Goal: Task Accomplishment & Management: Complete application form

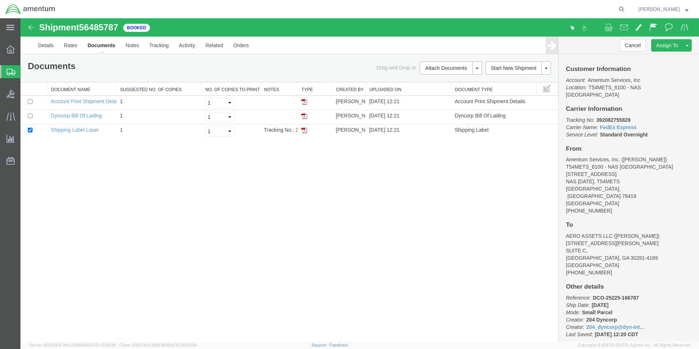
click at [0, 0] on span "Create Shipment" at bounding box center [0, 0] width 0 height 0
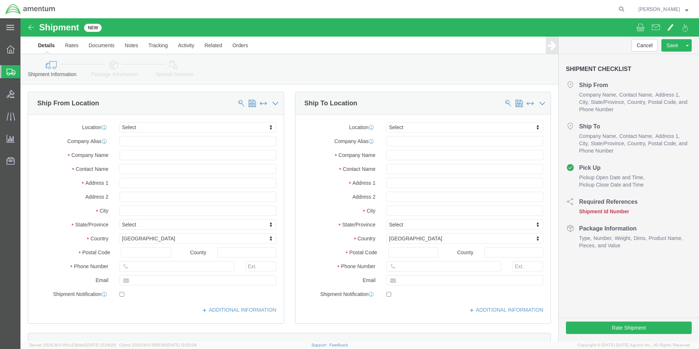
select select
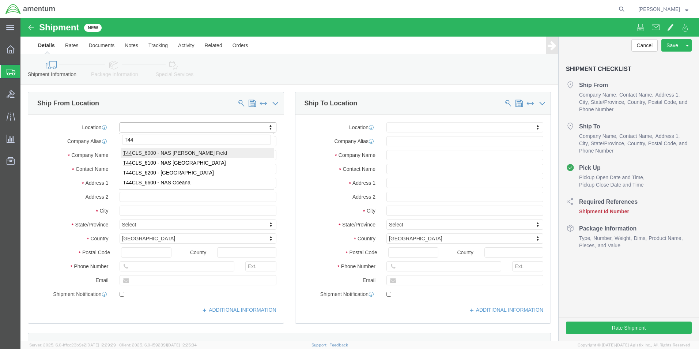
type input "T44"
select select "42673"
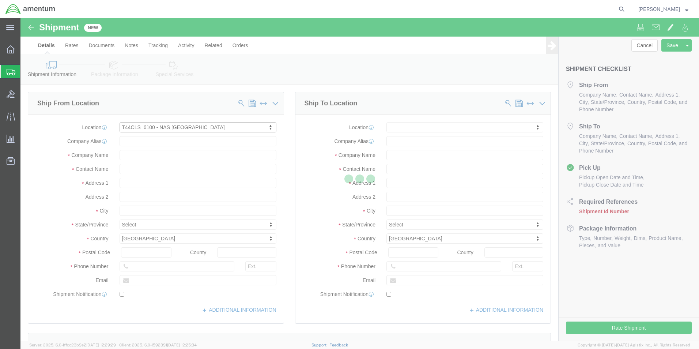
type input "[STREET_ADDRESS]"
type input "NAS [DATE]"
type input "78419"
type input "Amentum Services, Inc."
type input "[DATE]"
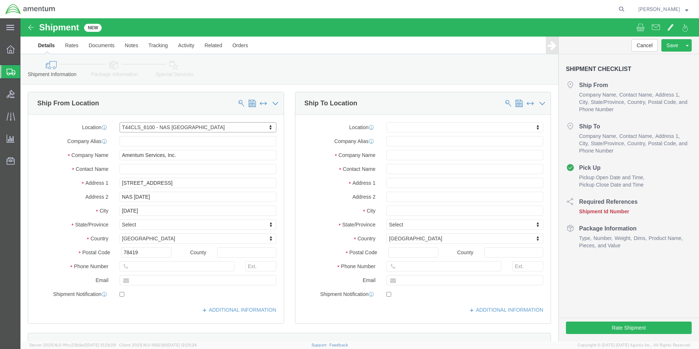
select select "[GEOGRAPHIC_DATA]"
click input "text"
type input "[PERSON_NAME]"
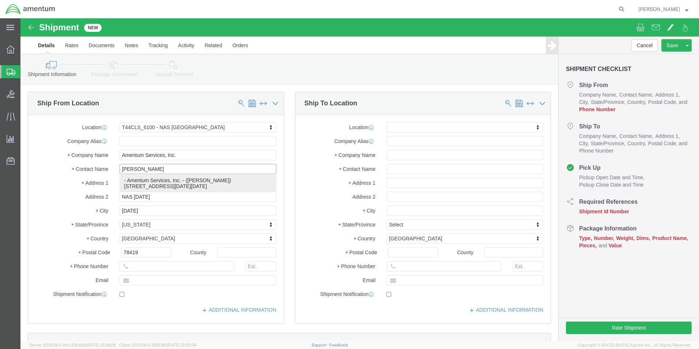
click p "- Amentum Services, Inc. - ([PERSON_NAME]) [STREET_ADDRESS][DATE][DATE]"
select select
type input "[PERSON_NAME]"
select select "[GEOGRAPHIC_DATA]"
type input "[PERSON_NAME]"
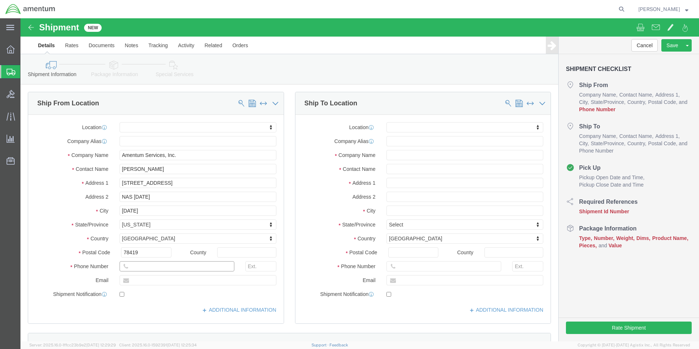
click input "text"
type input "[PHONE_NUMBER]"
click input "text"
type input "FRC"
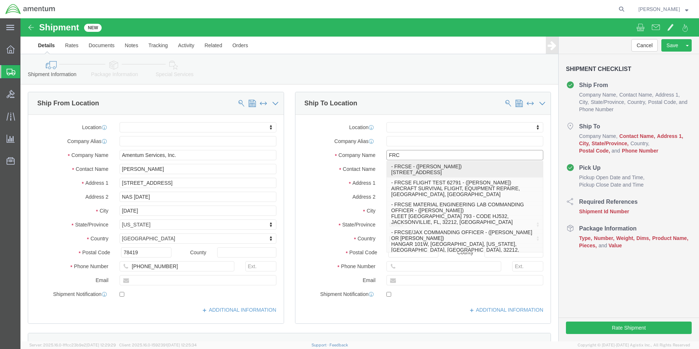
drag, startPoint x: 403, startPoint y: 154, endPoint x: 407, endPoint y: 155, distance: 3.7
click p "- FRCSE - ([PERSON_NAME]) HANGAR 101W, [GEOGRAPHIC_DATA], [GEOGRAPHIC_DATA], [G…"
select select
type input "HANGAR 101W"
type input "NAS [GEOGRAPHIC_DATA]"
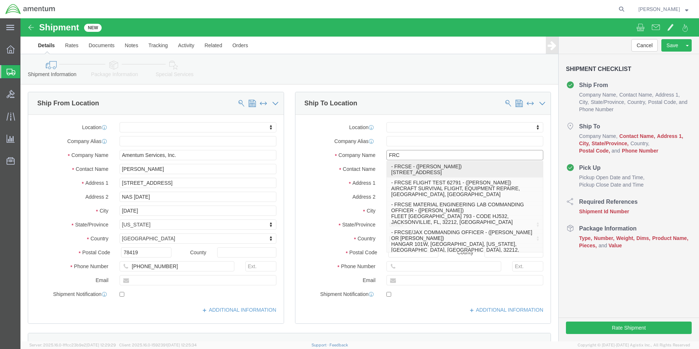
type input "32212"
type input "[PHONE_NUMBER]"
type input "FRCSE"
type input "[PERSON_NAME]"
type input "[GEOGRAPHIC_DATA]"
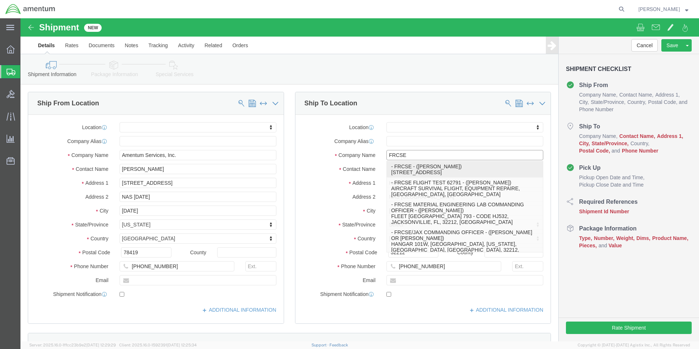
select select "FL"
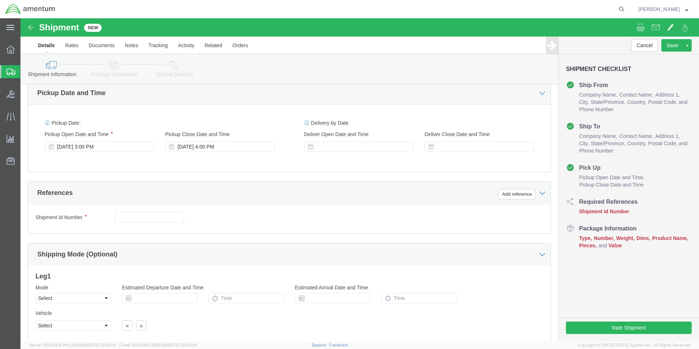
scroll to position [256, 0]
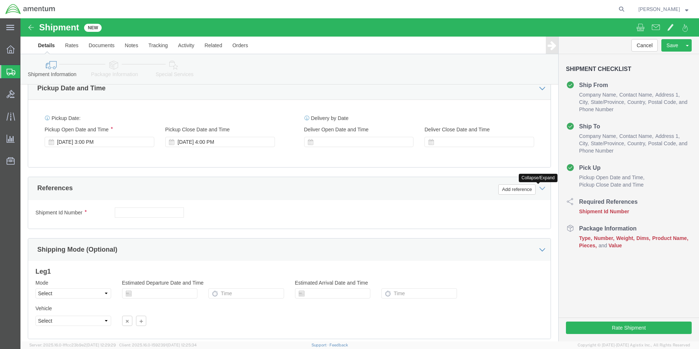
type input "FRCSE"
click icon
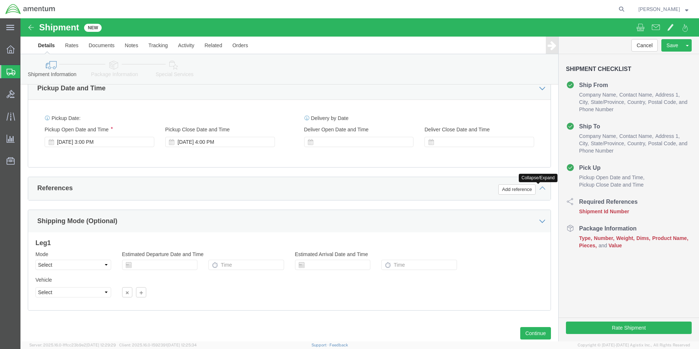
click icon
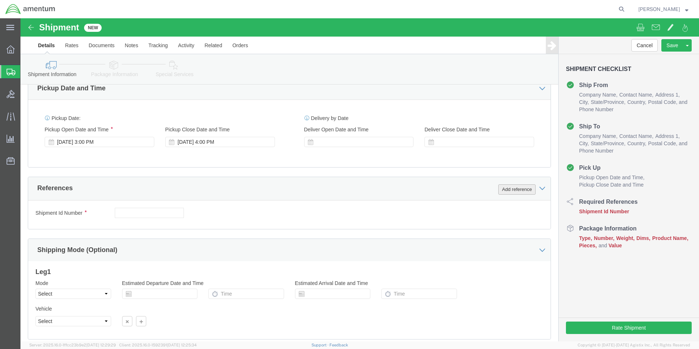
click button "Add reference"
click select "Select Account Type Activity ID Airline Appointment Number ASN Batch Request # …"
select select "CUSTREF"
click select "Select Account Type Activity ID Airline Appointment Number ASN Batch Request # …"
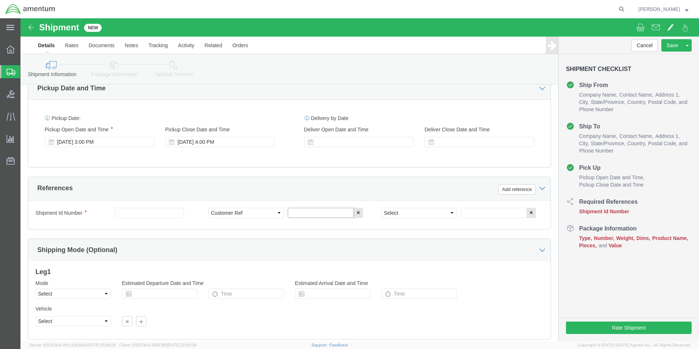
click input "text"
type input "25-5536"
click select "Select Account Type Activity ID Airline Appointment Number ASN Batch Request # …"
select select "PROJNUM"
click select "Select Account Type Activity ID Airline Appointment Number ASN Batch Request # …"
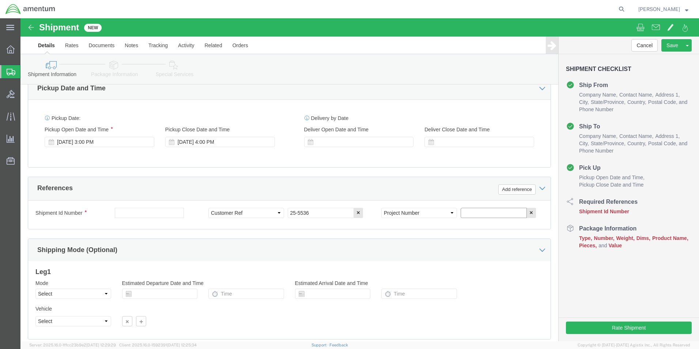
click input "text"
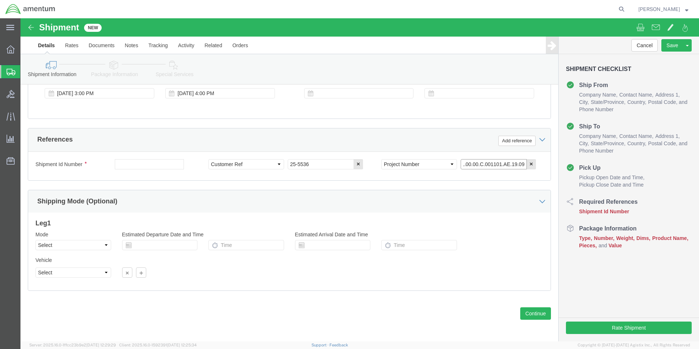
scroll to position [305, 0]
type input "4951.00.00.C.001101.AE.19.09"
click button "Continue"
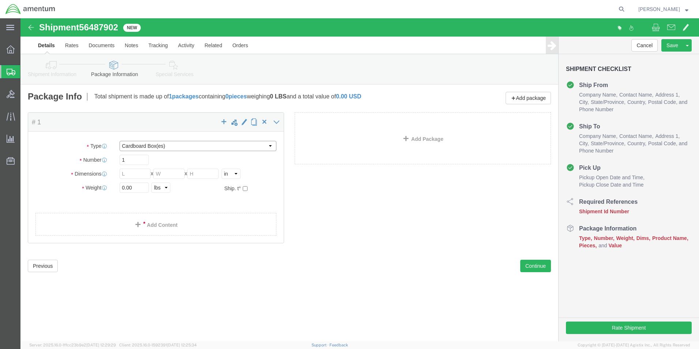
click select "Select BCK Boxes Bale(s) Basket(s) Bolt(s) Bottle(s) Buckets Bulk Bundle(s) Can…"
select select "LBX"
click select "Select BCK Boxes Bale(s) Basket(s) Bolt(s) Bottle(s) Buckets Bulk Bundle(s) Can…"
type input "17.50"
type input "12.50"
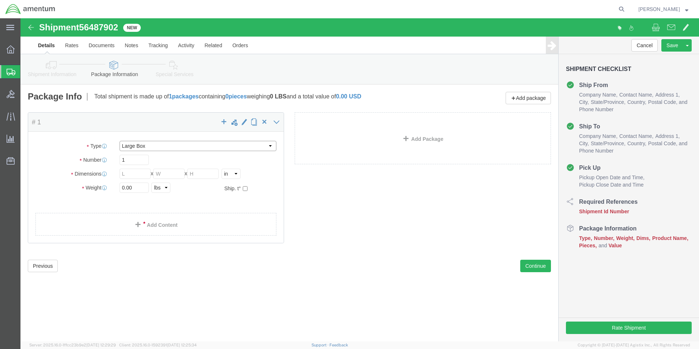
type input "3.00"
click input "0.00"
type input "0"
type input "1"
click link "Add Content"
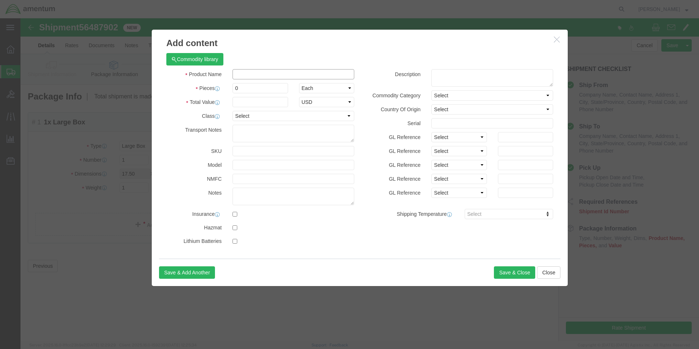
click input "text"
type input "VALVE SHUTOFF"
drag, startPoint x: 214, startPoint y: 69, endPoint x: 217, endPoint y: 72, distance: 3.9
click input "0"
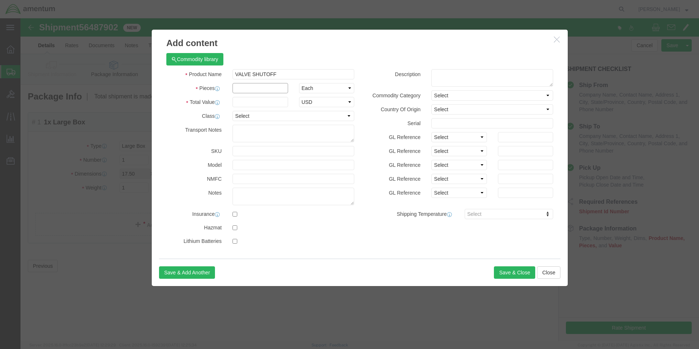
type input "1"
click button "Save & Close"
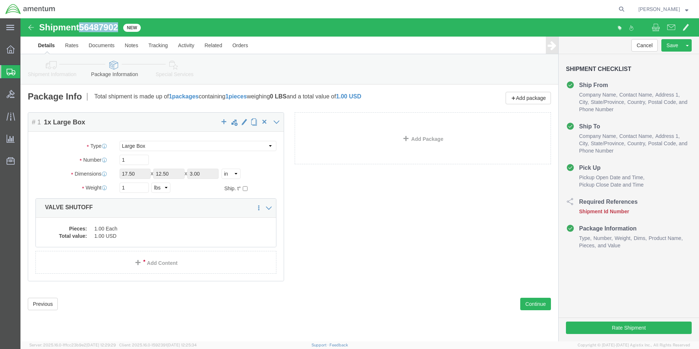
drag, startPoint x: 62, startPoint y: 5, endPoint x: 99, endPoint y: 4, distance: 37.7
click span "56487902"
drag, startPoint x: 99, startPoint y: 4, endPoint x: 87, endPoint y: 7, distance: 12.5
copy span "56487902"
click button "Rate Shipment"
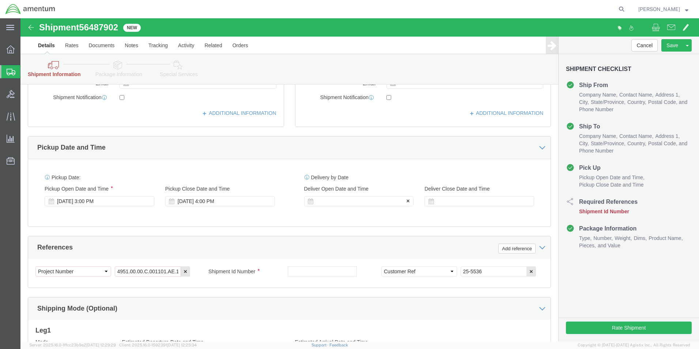
scroll to position [256, 0]
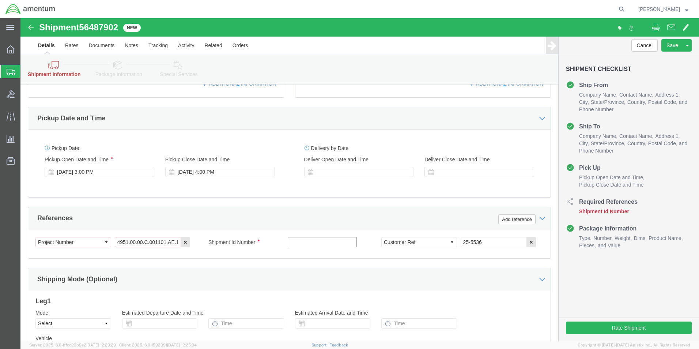
click input "text"
paste input "56487902"
type input "56487902"
click button "Rate Shipment"
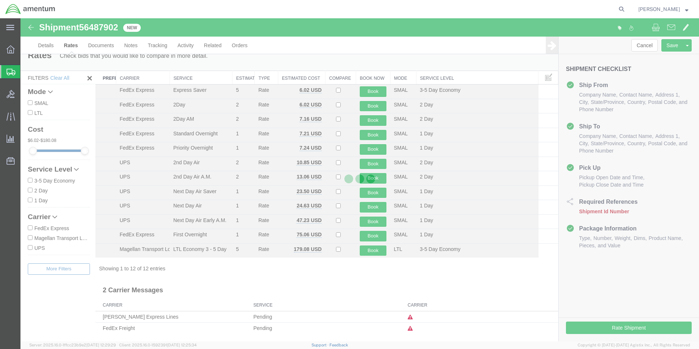
scroll to position [0, 0]
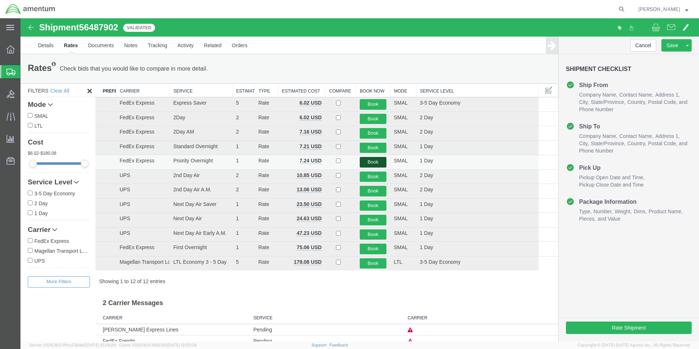
click at [372, 159] on button "Book" at bounding box center [373, 162] width 27 height 11
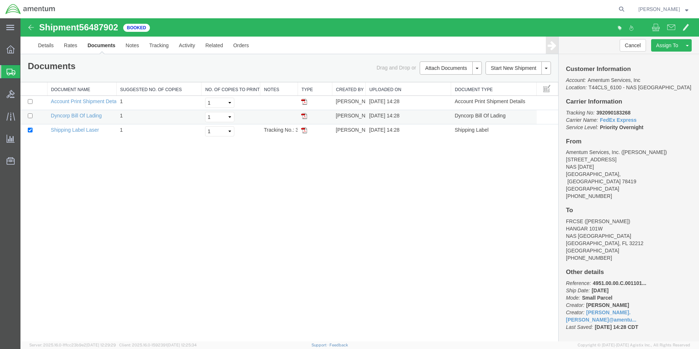
drag, startPoint x: 305, startPoint y: 130, endPoint x: 319, endPoint y: 114, distance: 21.2
click at [305, 130] on img at bounding box center [304, 130] width 6 height 6
drag, startPoint x: 306, startPoint y: 131, endPoint x: 382, endPoint y: 121, distance: 77.1
click at [306, 131] on img at bounding box center [304, 130] width 6 height 6
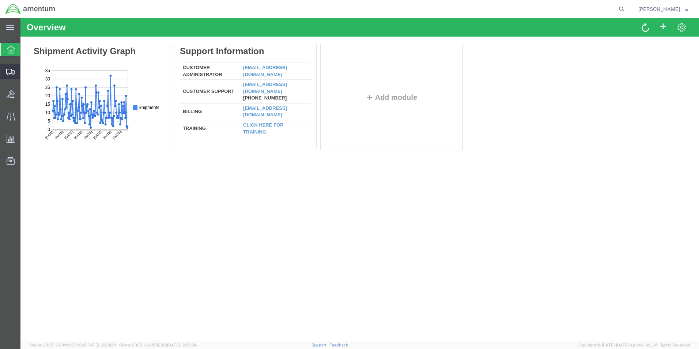
click at [12, 71] on icon at bounding box center [10, 72] width 9 height 7
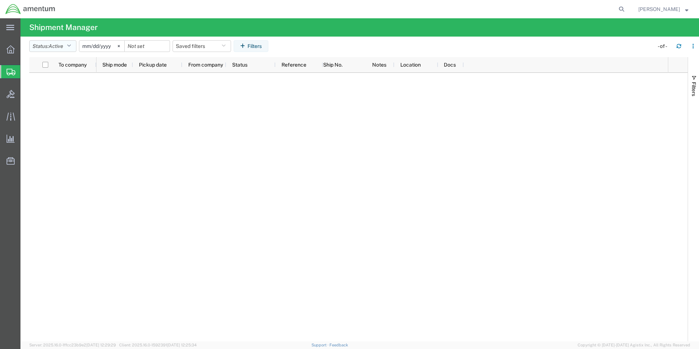
click at [71, 45] on icon "button" at bounding box center [69, 46] width 4 height 5
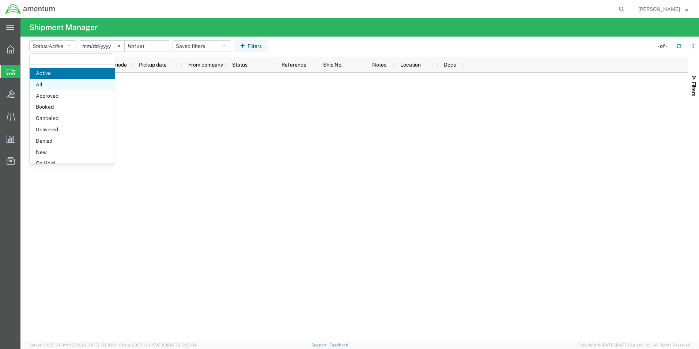
click at [60, 84] on span "All" at bounding box center [72, 84] width 85 height 11
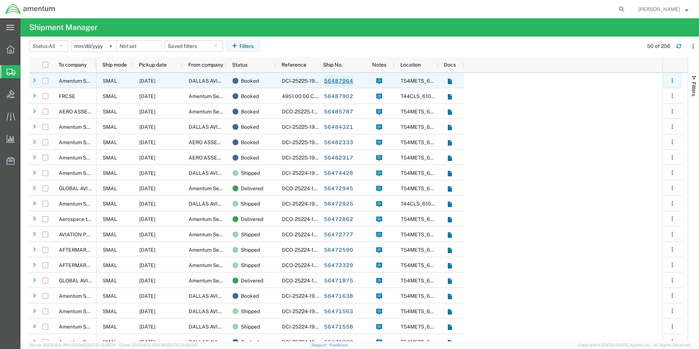
click at [343, 83] on link "56487964" at bounding box center [339, 81] width 30 height 12
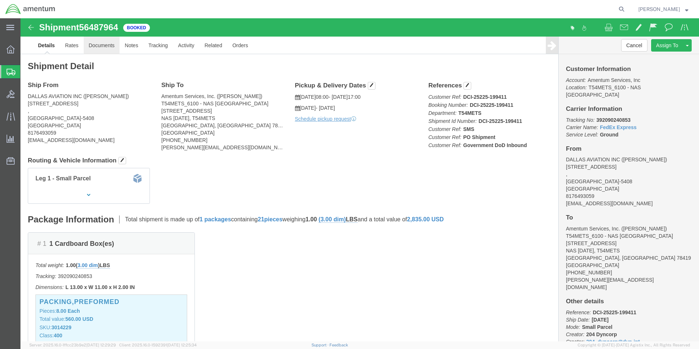
click link "Documents"
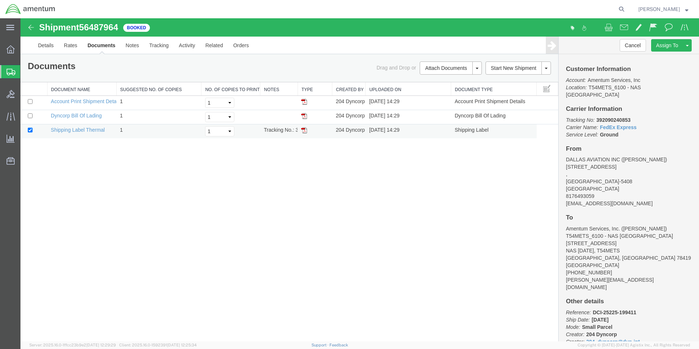
click at [305, 129] on img at bounding box center [304, 130] width 6 height 6
click at [96, 46] on link "Documents" at bounding box center [101, 46] width 38 height 18
click at [30, 27] on img at bounding box center [31, 27] width 9 height 9
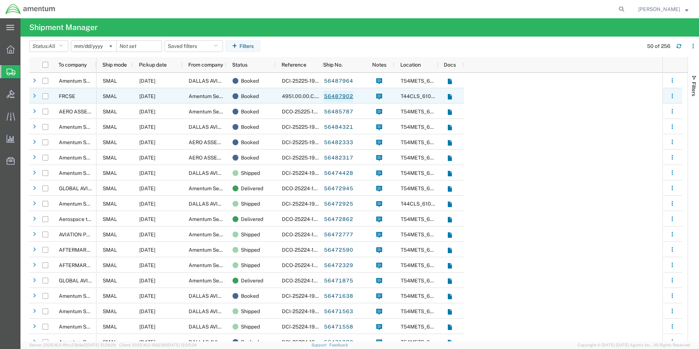
click at [334, 95] on link "56487902" at bounding box center [339, 97] width 30 height 12
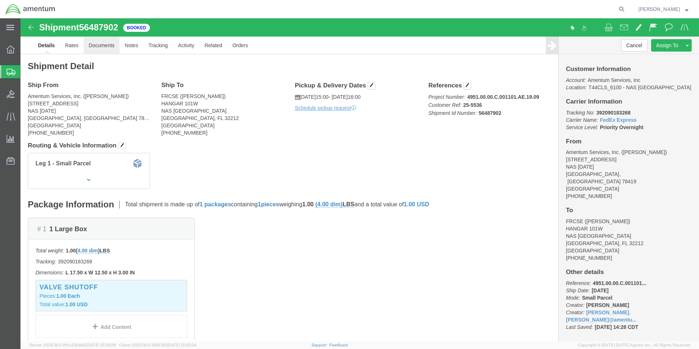
click link "Documents"
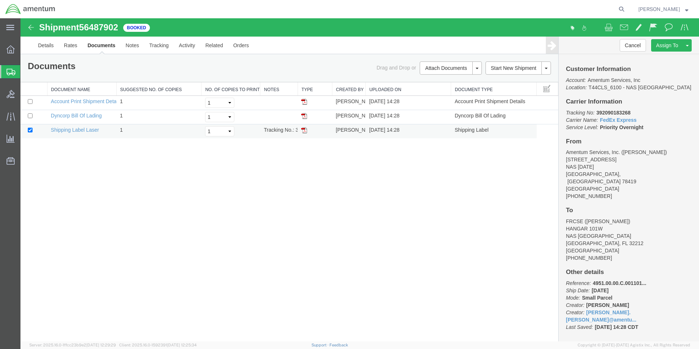
click at [305, 128] on img at bounding box center [304, 130] width 6 height 6
drag, startPoint x: 6, startPoint y: 69, endPoint x: 9, endPoint y: 75, distance: 6.2
click at [6, 69] on div at bounding box center [10, 71] width 20 height 13
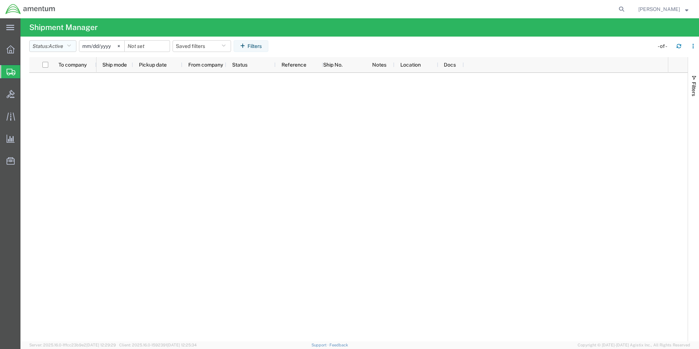
click at [71, 47] on icon "button" at bounding box center [69, 46] width 4 height 5
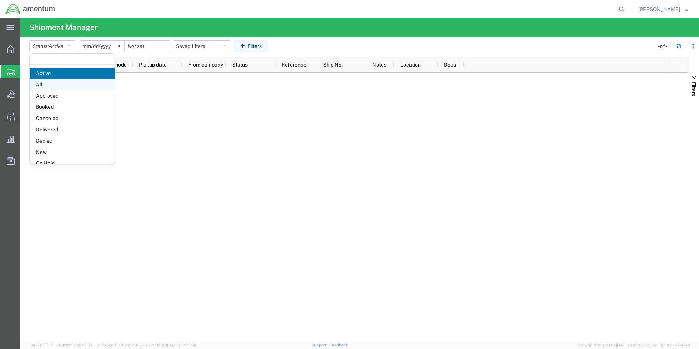
click at [64, 88] on span "All" at bounding box center [72, 84] width 85 height 11
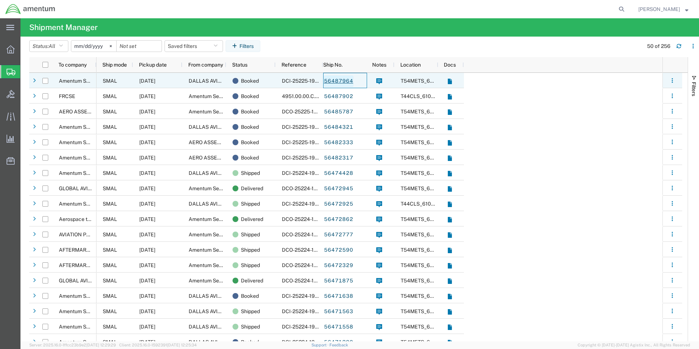
click at [334, 83] on link "56487964" at bounding box center [339, 81] width 30 height 12
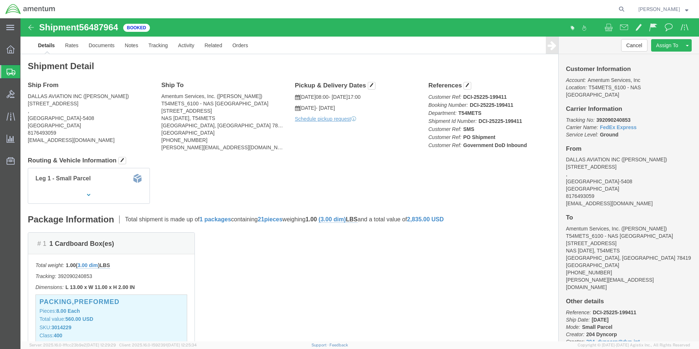
click img
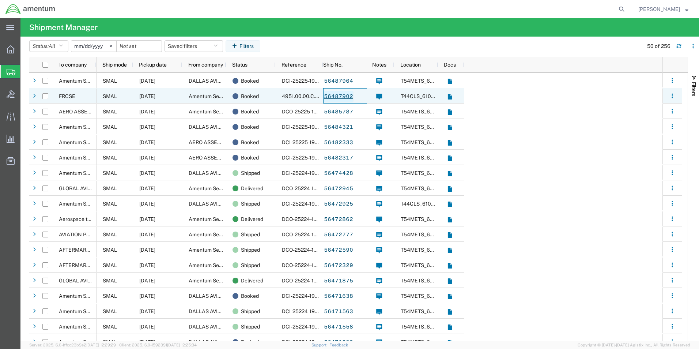
click at [337, 97] on link "56487902" at bounding box center [339, 97] width 30 height 12
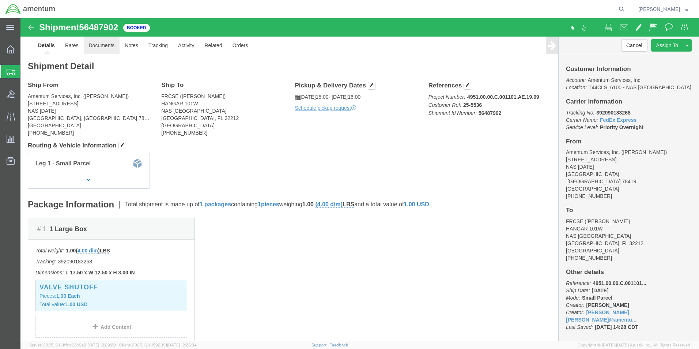
click link "Documents"
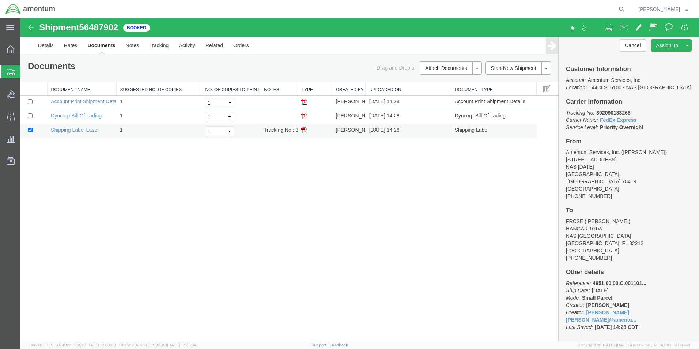
click at [304, 132] on img at bounding box center [304, 130] width 6 height 6
drag, startPoint x: 8, startPoint y: 72, endPoint x: 18, endPoint y: 87, distance: 17.9
click at [8, 72] on icon at bounding box center [11, 72] width 9 height 7
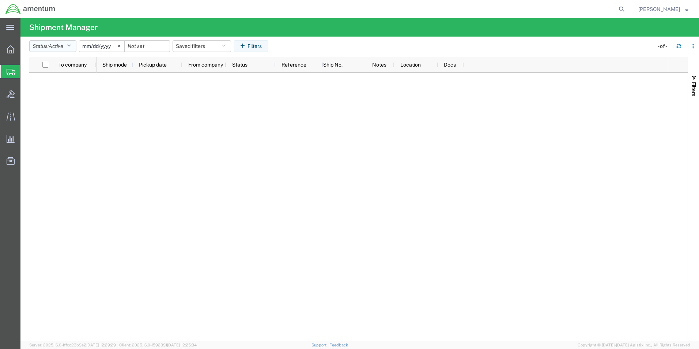
click at [71, 46] on icon "button" at bounding box center [69, 46] width 4 height 5
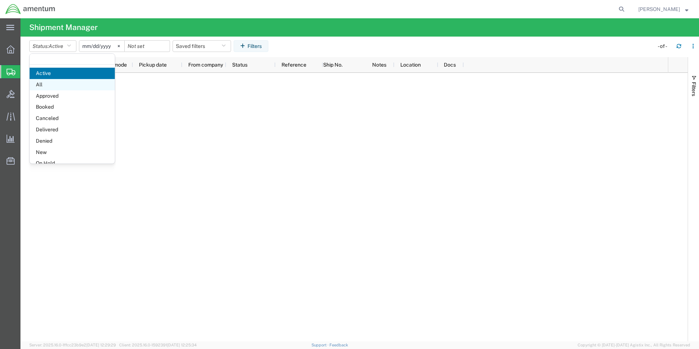
click at [57, 89] on span "All" at bounding box center [72, 84] width 85 height 11
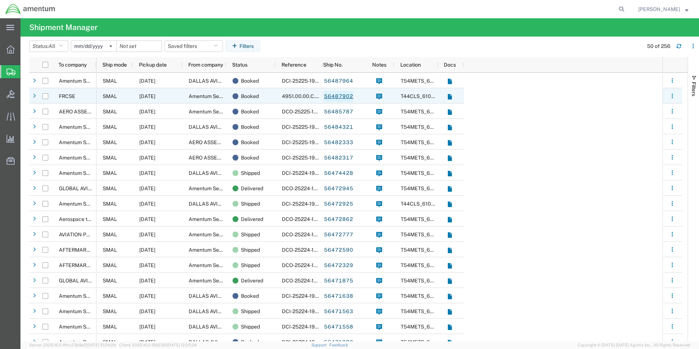
click at [333, 98] on link "56487902" at bounding box center [339, 97] width 30 height 12
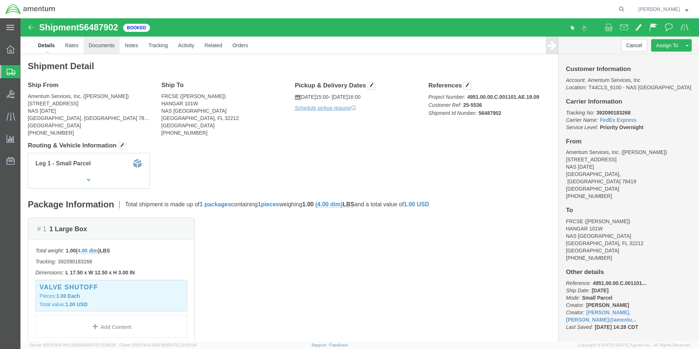
click link "Documents"
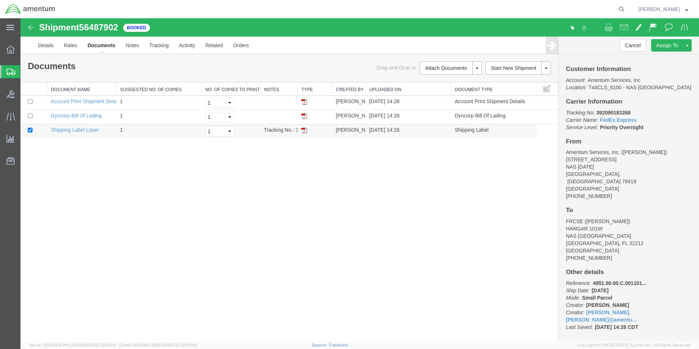
click at [305, 131] on img at bounding box center [304, 130] width 6 height 6
